Goal: Feedback & Contribution: Submit feedback/report problem

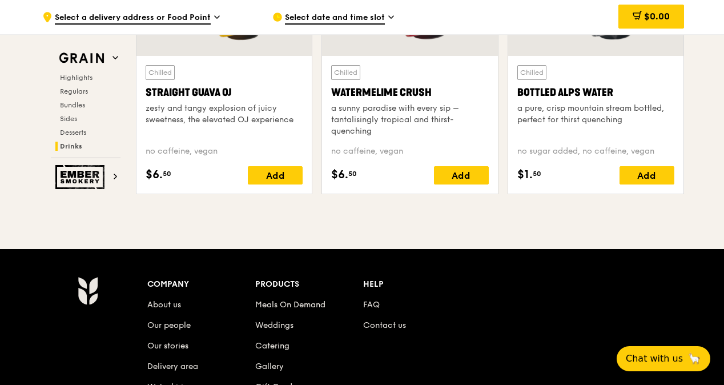
scroll to position [4809, 0]
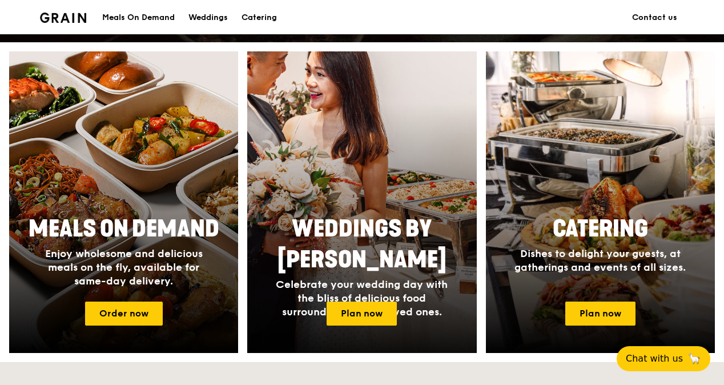
scroll to position [514, 0]
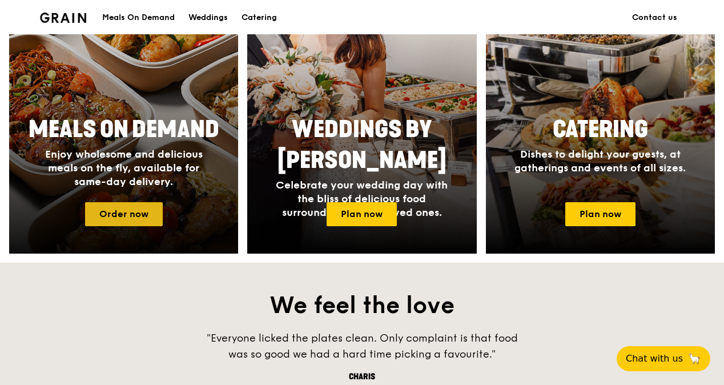
click at [153, 208] on link "Order now" at bounding box center [124, 214] width 78 height 24
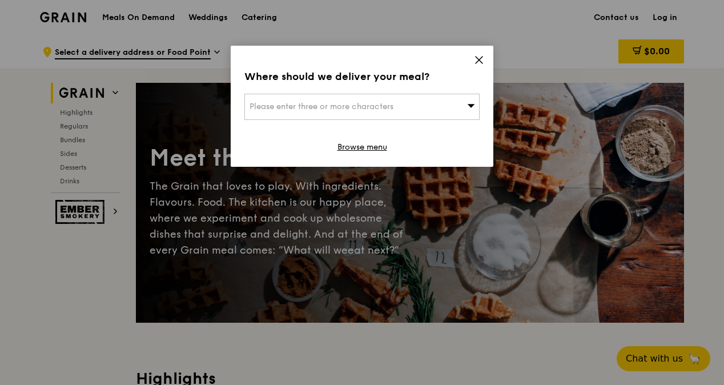
click at [396, 101] on div "Please enter three or more characters" at bounding box center [361, 107] width 235 height 26
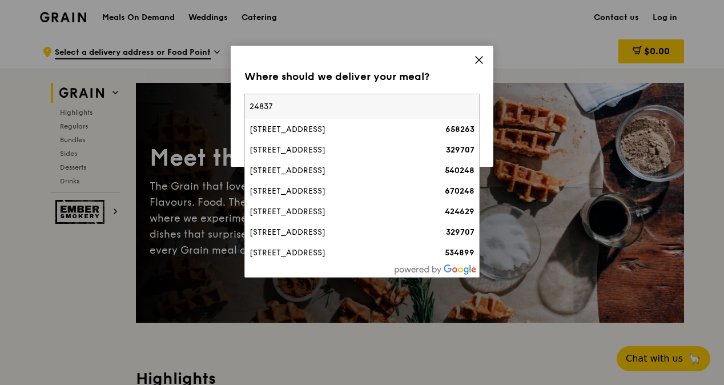
type input "248371"
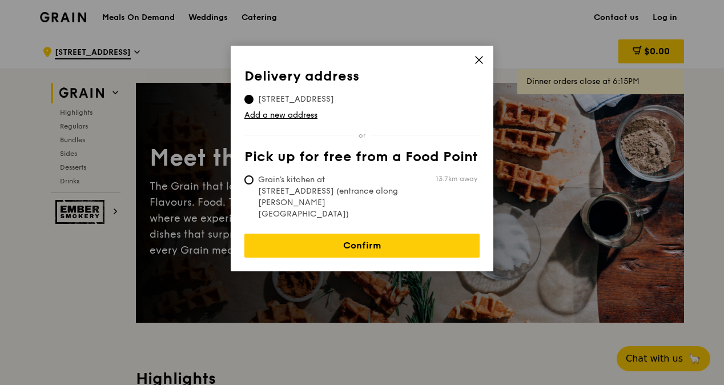
click at [476, 57] on icon at bounding box center [478, 59] width 7 height 7
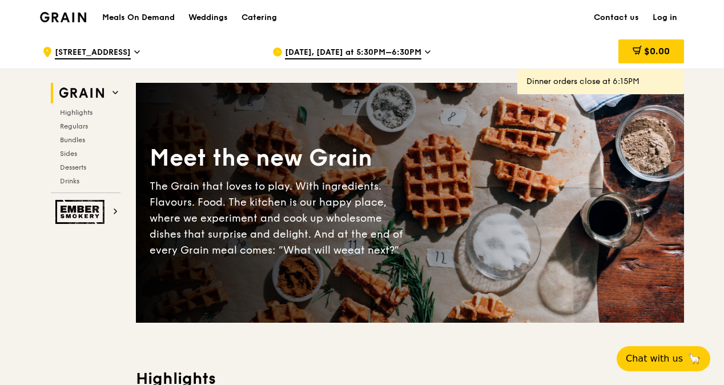
click at [124, 54] on span "248 Pavilion Circle" at bounding box center [93, 53] width 76 height 13
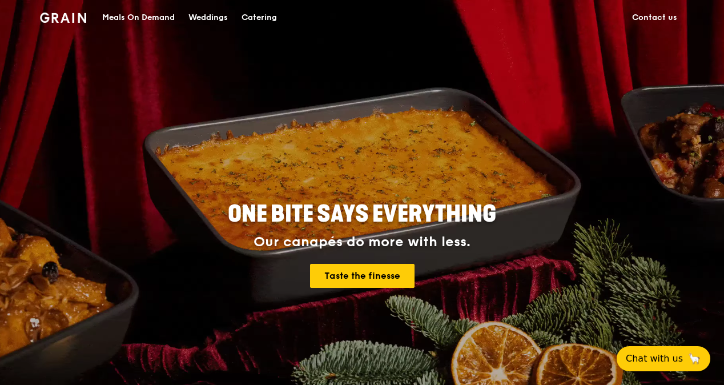
click at [152, 18] on div "Meals On Demand" at bounding box center [138, 18] width 72 height 34
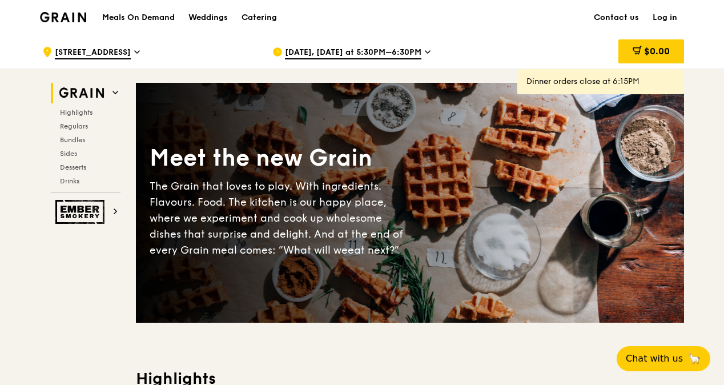
click at [302, 55] on span "Aug 22, Today at 5:30PM–6:30PM" at bounding box center [353, 53] width 136 height 13
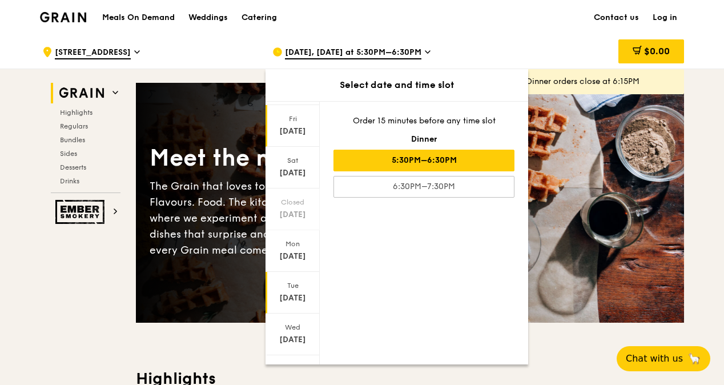
scroll to position [86, 0]
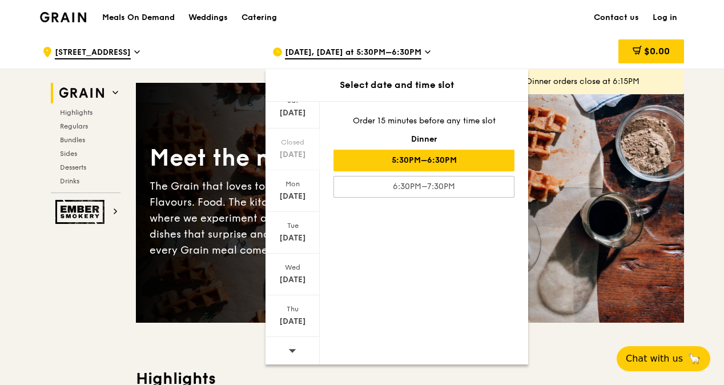
click at [296, 345] on div at bounding box center [292, 351] width 54 height 29
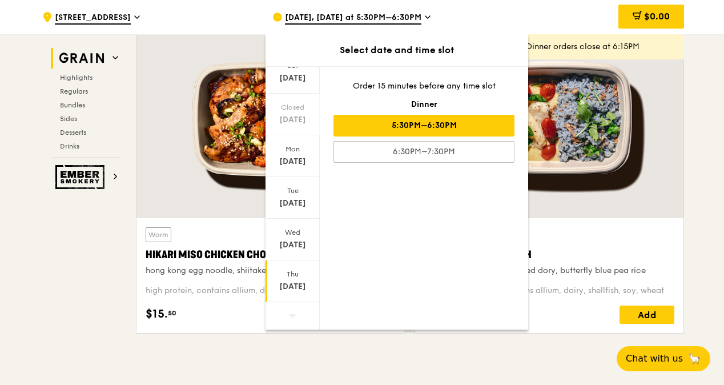
scroll to position [399, 0]
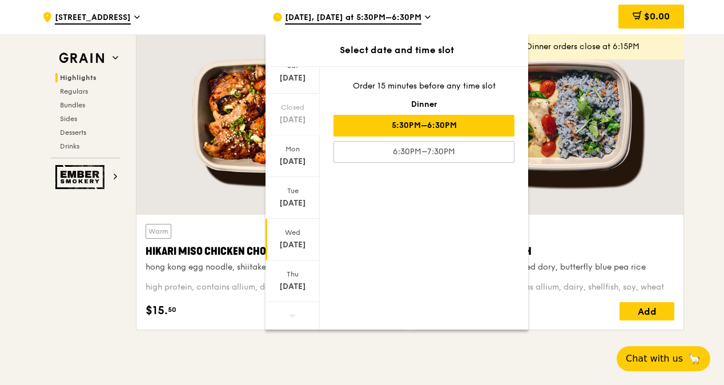
click at [297, 244] on div "Sep 3" at bounding box center [292, 244] width 51 height 11
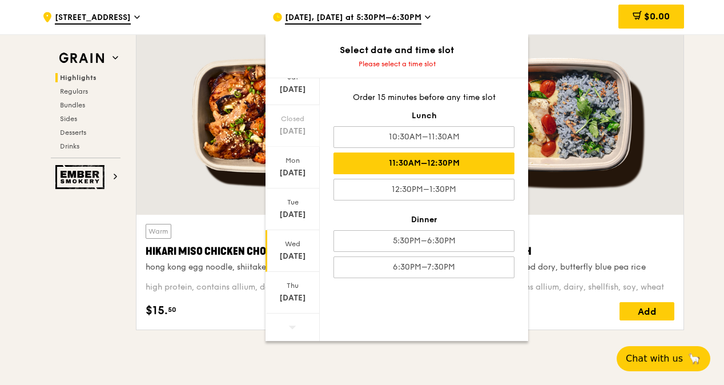
click at [395, 167] on div "11:30AM–12:30PM" at bounding box center [423, 163] width 181 height 22
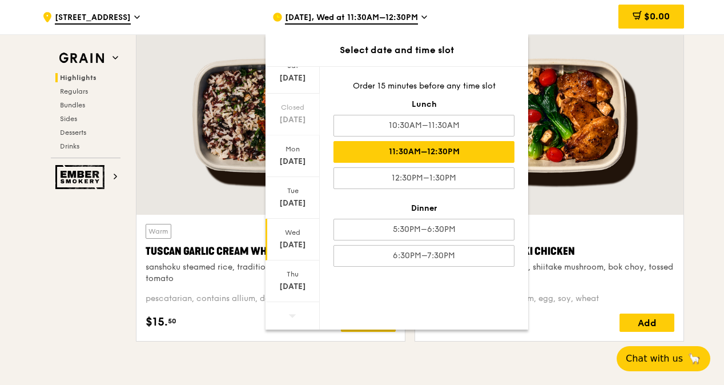
click at [108, 19] on span "248 Pavilion Circle" at bounding box center [93, 18] width 76 height 13
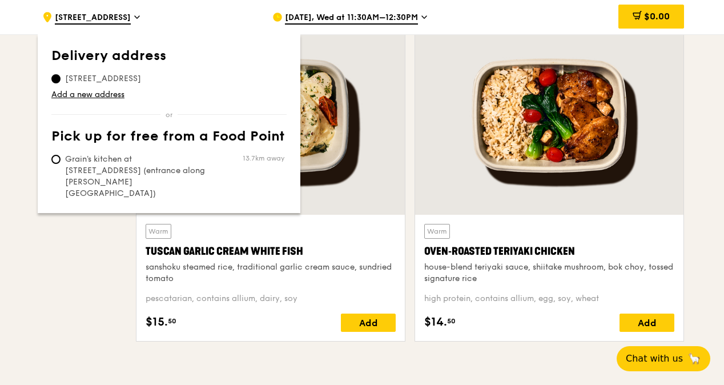
click at [76, 76] on span "248 Pavilion Circle, 658263" at bounding box center [102, 78] width 103 height 11
click at [60, 76] on input "248 Pavilion Circle, 658263" at bounding box center [55, 78] width 9 height 9
click at [73, 94] on link "Add a new address" at bounding box center [168, 94] width 235 height 11
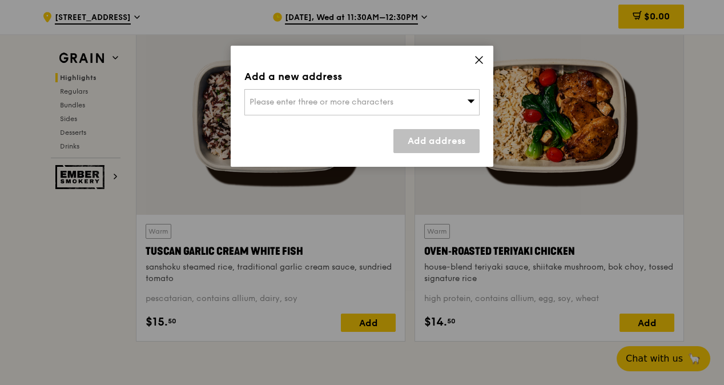
click at [270, 102] on span "Please enter three or more characters" at bounding box center [321, 102] width 144 height 10
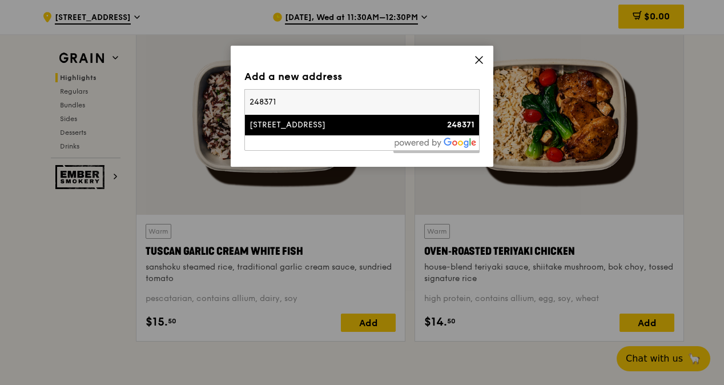
type input "248371"
click at [329, 124] on div "491 River Valley Road" at bounding box center [333, 124] width 169 height 11
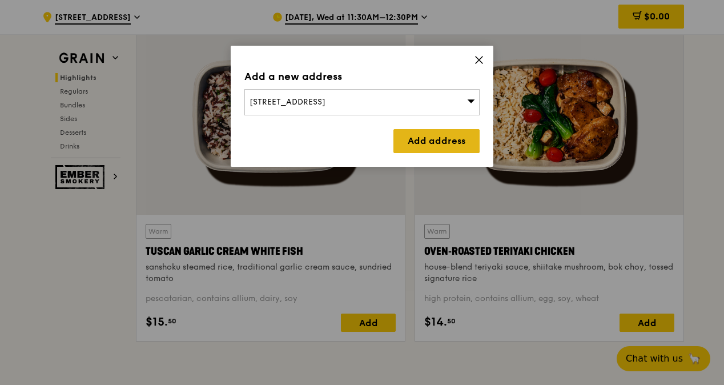
click at [414, 144] on link "Add address" at bounding box center [436, 141] width 86 height 24
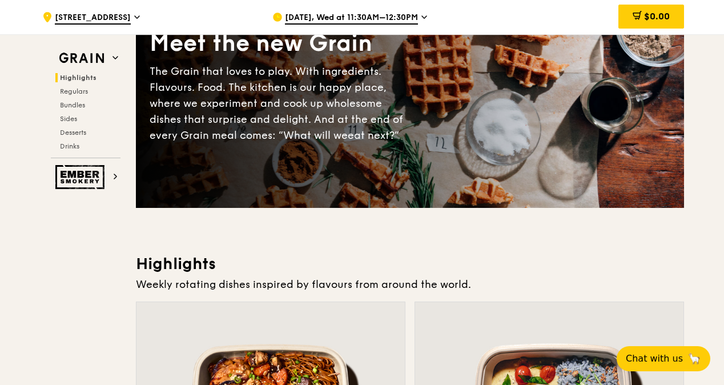
scroll to position [0, 0]
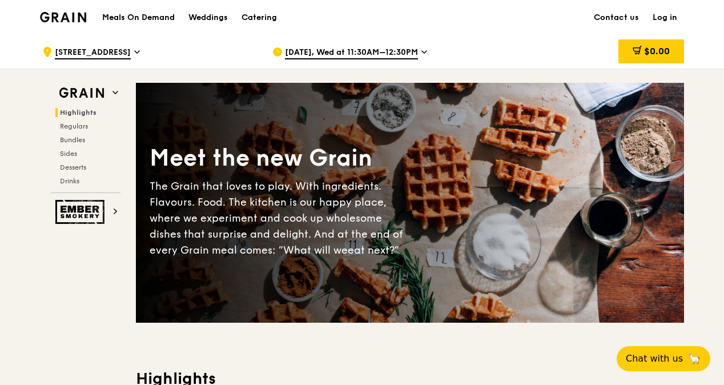
click at [143, 53] on div ".cls-1 { fill: none; stroke: #fff; stroke-linecap: round; stroke-linejoin: roun…" at bounding box center [148, 52] width 212 height 34
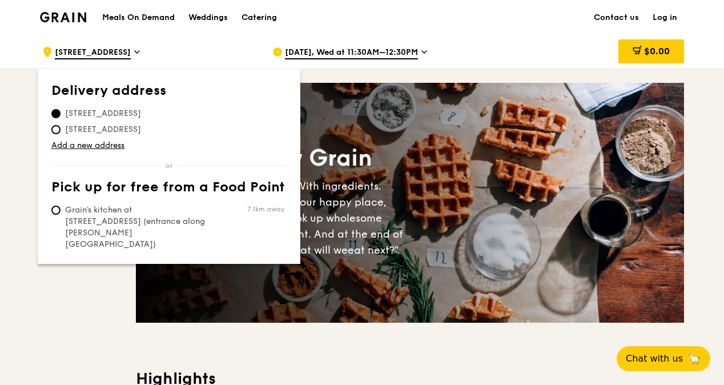
drag, startPoint x: 161, startPoint y: 126, endPoint x: 145, endPoint y: 114, distance: 20.0
click at [145, 114] on span "491 River Valley Road, 248371" at bounding box center [102, 113] width 103 height 11
click at [60, 114] on input "491 River Valley Road, 248371" at bounding box center [55, 113] width 9 height 9
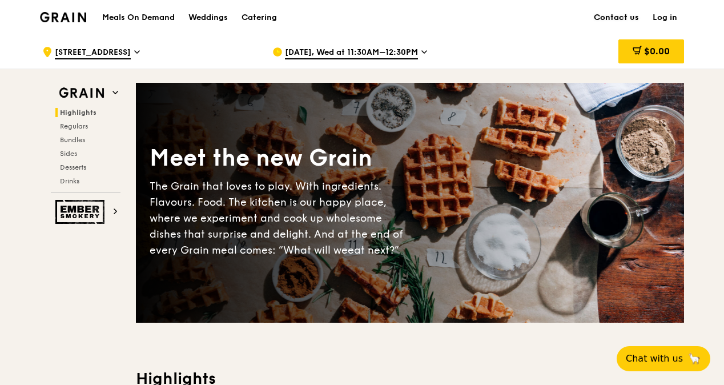
click at [604, 15] on link "Contact us" at bounding box center [616, 18] width 59 height 34
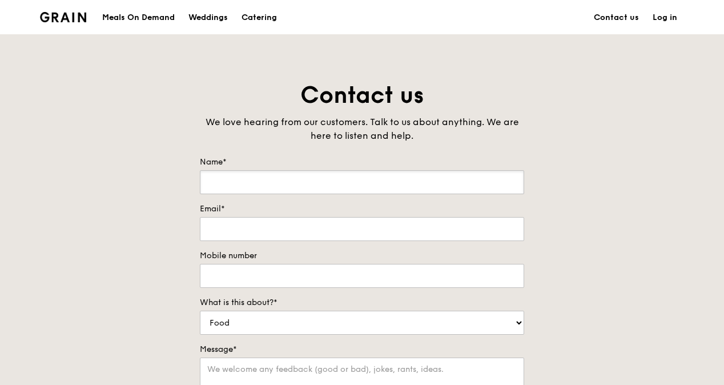
click at [264, 183] on input "Name*" at bounding box center [362, 182] width 324 height 24
type input "[PERSON_NAME]"
type input "[EMAIL_ADDRESS][DOMAIN_NAME]"
type input "93822218"
click at [264, 322] on select "Food Service Billing/Payment Catering Others" at bounding box center [362, 322] width 324 height 24
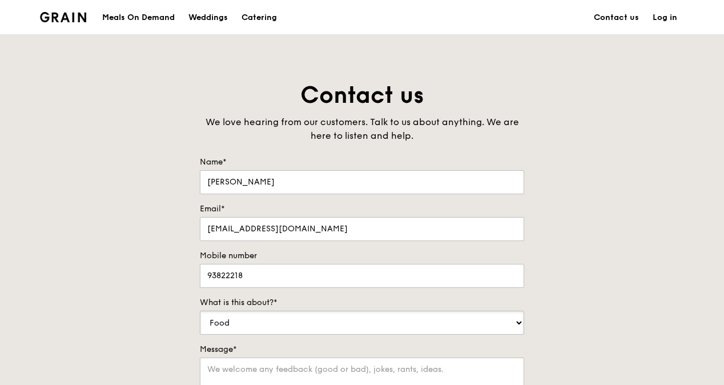
select select "Catering"
click at [200, 310] on select "Food Service Billing/Payment Catering Others" at bounding box center [362, 322] width 324 height 24
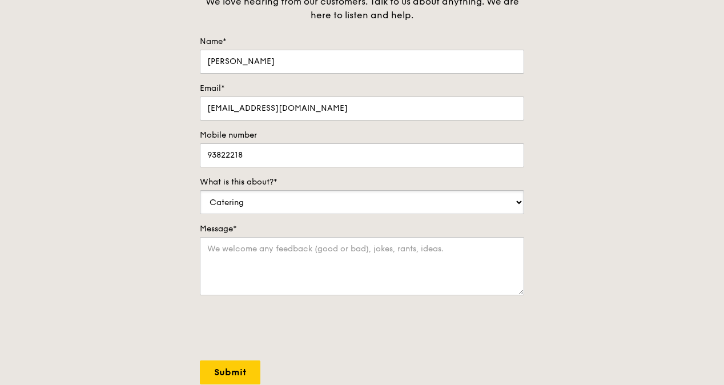
scroll to position [171, 0]
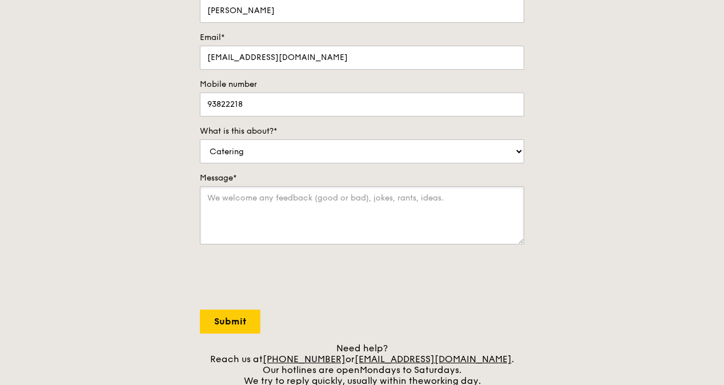
click at [247, 221] on textarea "Message*" at bounding box center [362, 215] width 324 height 58
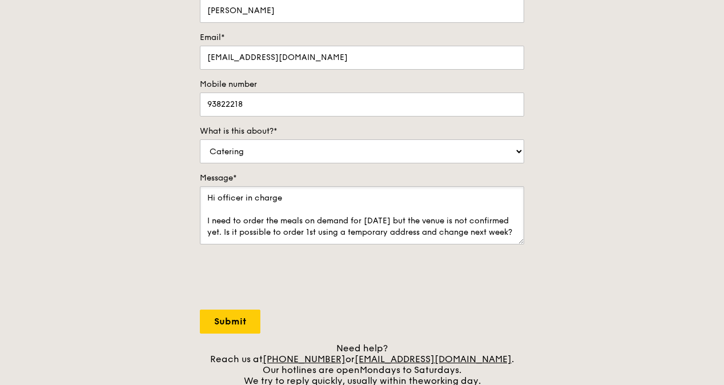
scroll to position [27, 0]
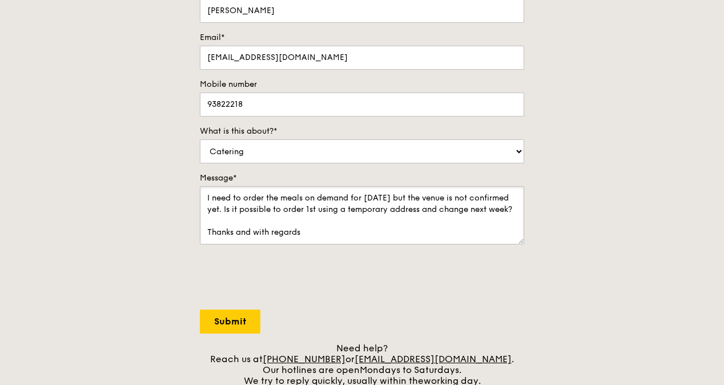
type textarea "Hi officer in charge I need to order the meals on demand for [DATE] but the ven…"
click at [233, 317] on input "Submit" at bounding box center [230, 321] width 60 height 24
select select "Food"
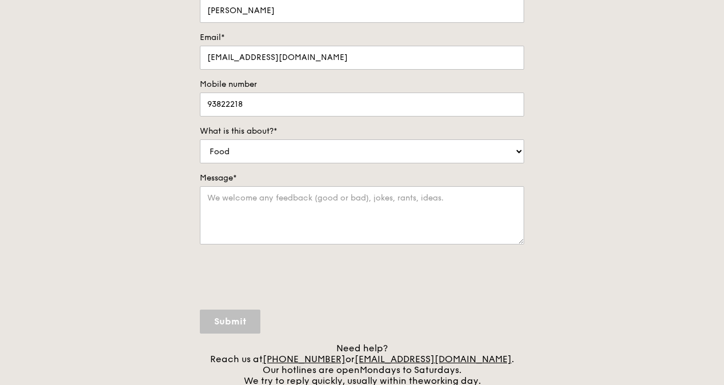
scroll to position [0, 0]
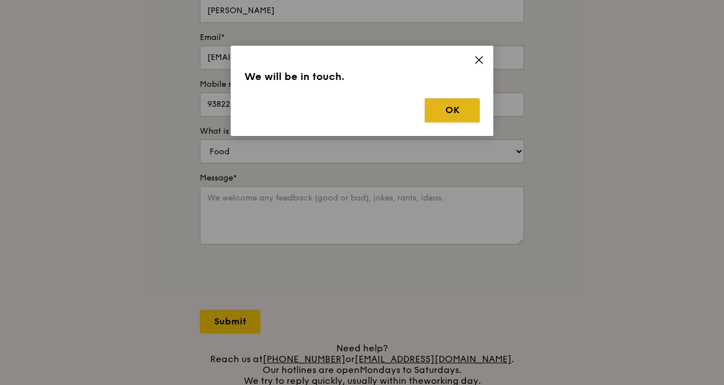
click at [438, 106] on button "OK" at bounding box center [452, 110] width 55 height 24
